Goal: Task Accomplishment & Management: Complete application form

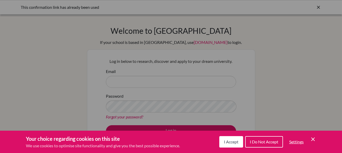
click at [228, 140] on span "I Accept" at bounding box center [231, 141] width 15 height 5
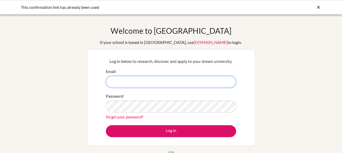
click at [184, 80] on input "Email" at bounding box center [171, 82] width 130 height 12
type input "[EMAIL_ADDRESS][DOMAIN_NAME]"
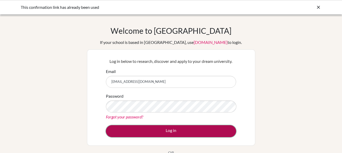
click at [160, 135] on button "Log in" at bounding box center [171, 131] width 130 height 12
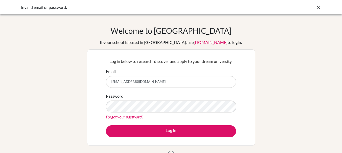
click at [139, 117] on link "Forgot your password?" at bounding box center [124, 116] width 37 height 5
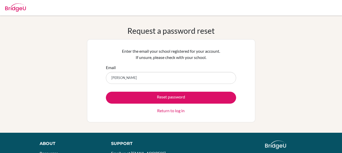
type input "rhearakesh09@gmail.com"
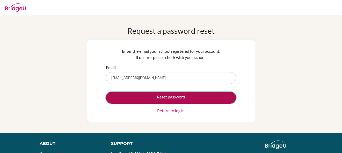
click at [150, 96] on button "Reset password" at bounding box center [171, 97] width 130 height 12
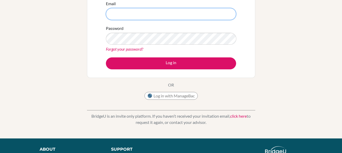
scroll to position [142, 0]
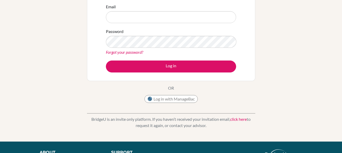
scroll to position [64, 0]
type input "[EMAIL_ADDRESS][DOMAIN_NAME]"
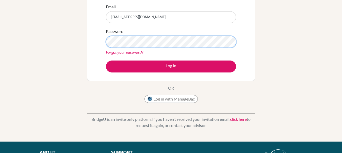
click at [106, 60] on button "Log in" at bounding box center [171, 66] width 130 height 12
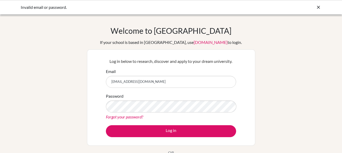
click at [136, 116] on link "Forgot your password?" at bounding box center [124, 116] width 37 height 5
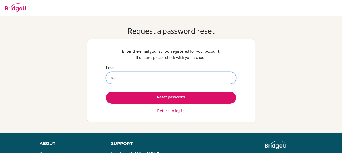
type input "[EMAIL_ADDRESS][DOMAIN_NAME]"
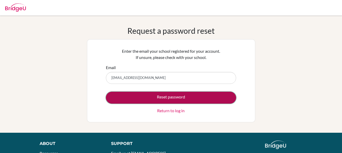
click at [166, 98] on button "Reset password" at bounding box center [171, 97] width 130 height 12
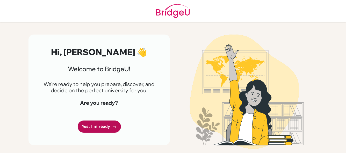
click at [100, 125] on link "Yes, I'm ready" at bounding box center [99, 126] width 43 height 12
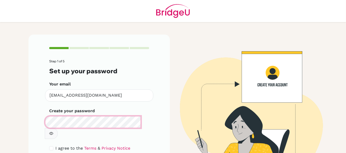
scroll to position [28, 0]
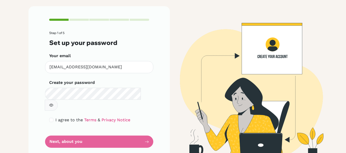
click at [52, 104] on icon "button" at bounding box center [52, 105] width 2 height 2
click at [52, 117] on div "I agree to the Terms & Privacy Notice" at bounding box center [99, 120] width 100 height 6
click at [49, 118] on input "checkbox" at bounding box center [51, 120] width 4 height 4
checkbox input "true"
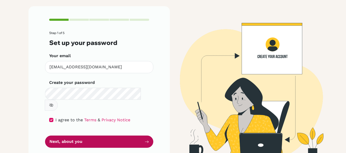
click at [78, 135] on button "Next, about you" at bounding box center [99, 141] width 108 height 12
